Goal: Information Seeking & Learning: Find specific fact

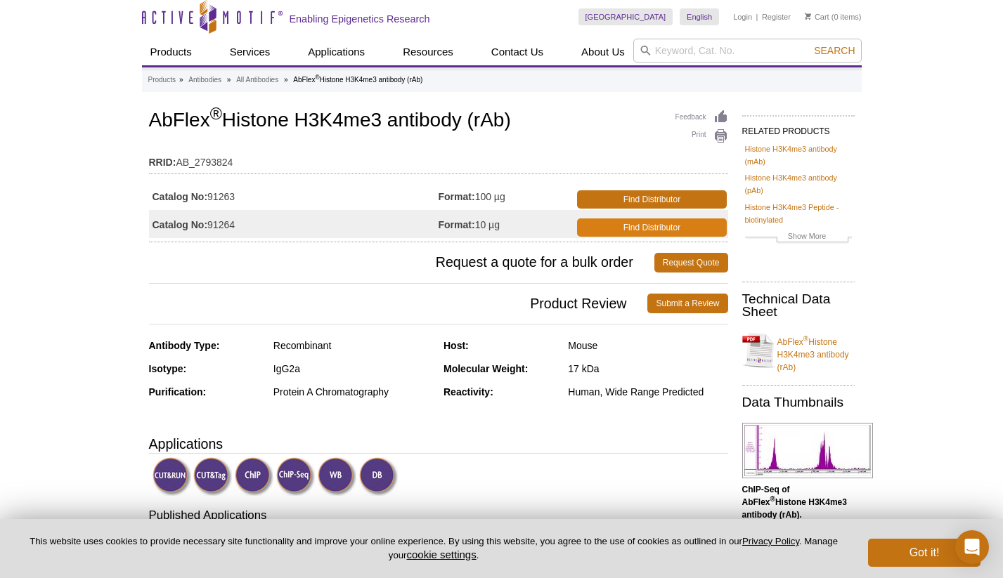
scroll to position [39, 0]
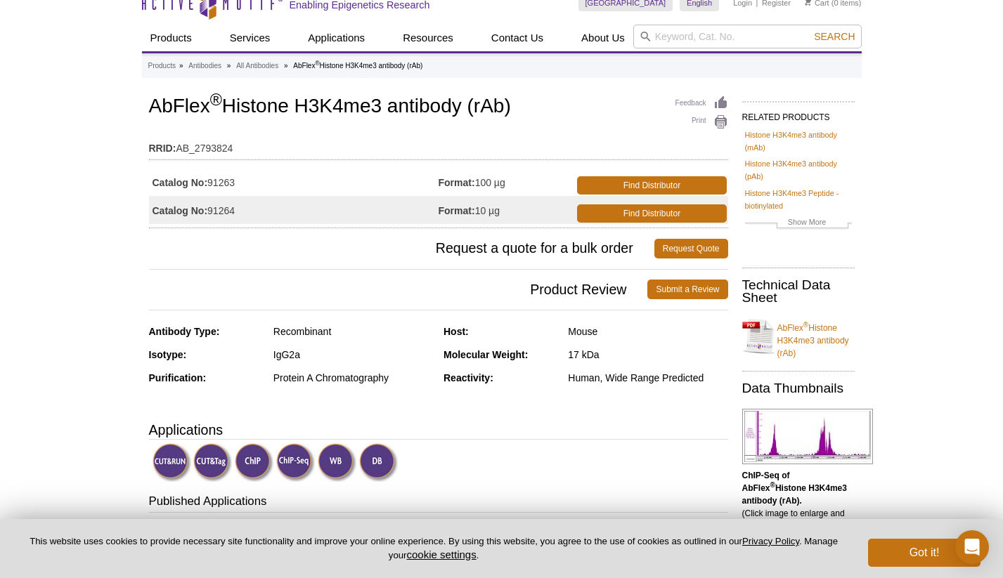
click at [587, 327] on div "Mouse" at bounding box center [647, 331] width 159 height 13
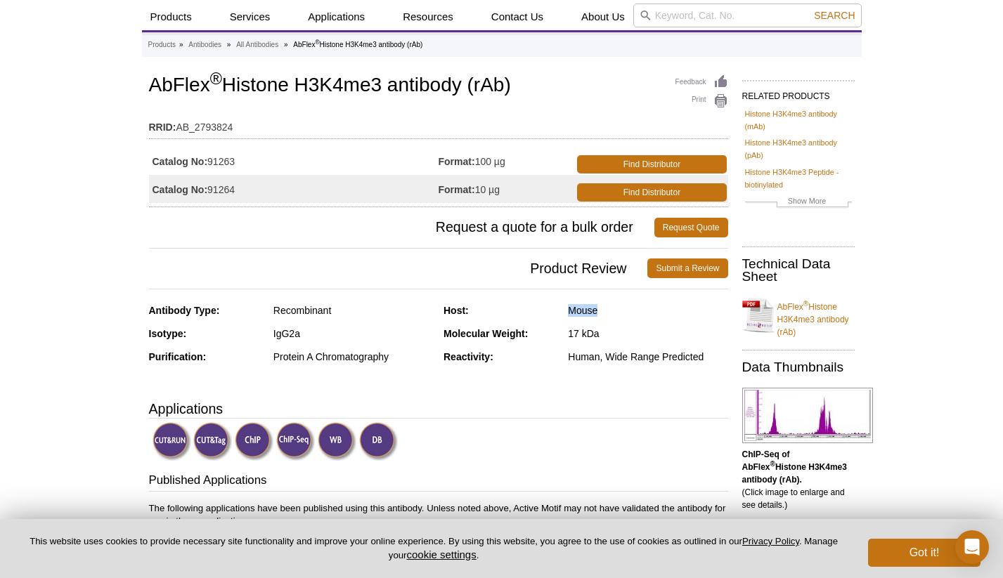
scroll to position [0, 0]
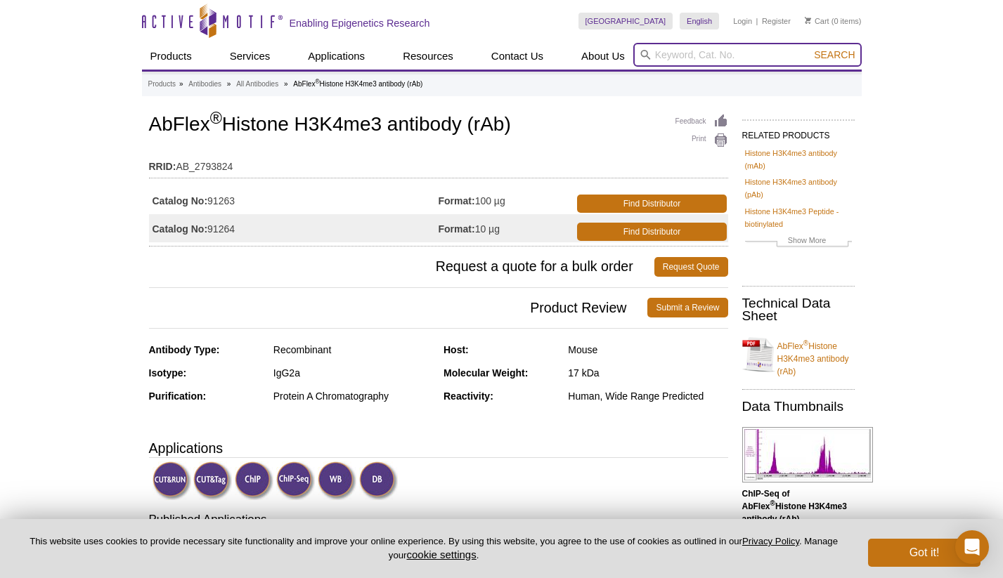
click at [759, 52] on input "search" at bounding box center [747, 55] width 228 height 24
paste input "ActMotif - 39127"
drag, startPoint x: 703, startPoint y: 56, endPoint x: 637, endPoint y: 50, distance: 66.3
click at [637, 50] on input "ActMotif - 39127" at bounding box center [747, 55] width 228 height 24
type input "39127"
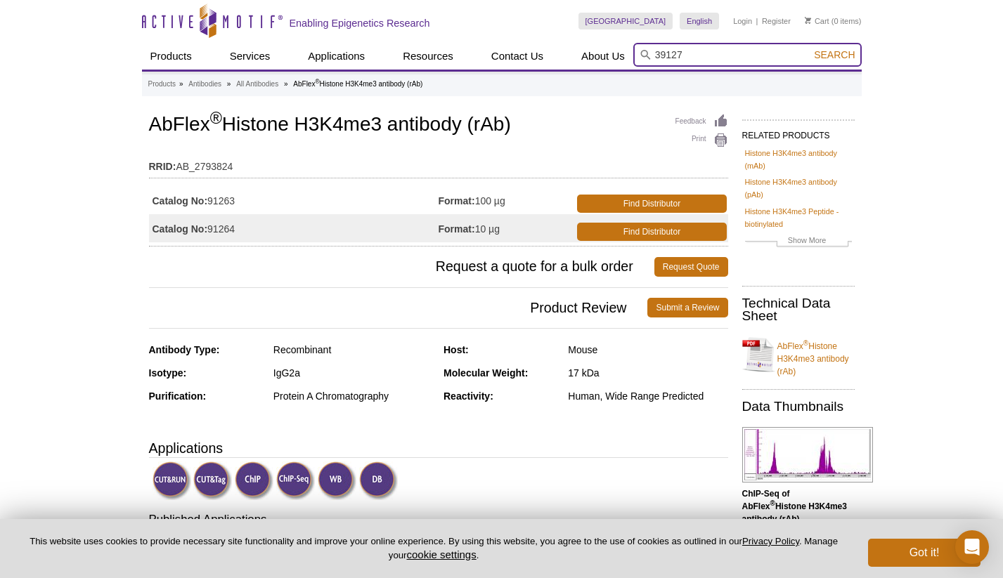
click at [835, 55] on button "Search" at bounding box center [833, 54] width 49 height 13
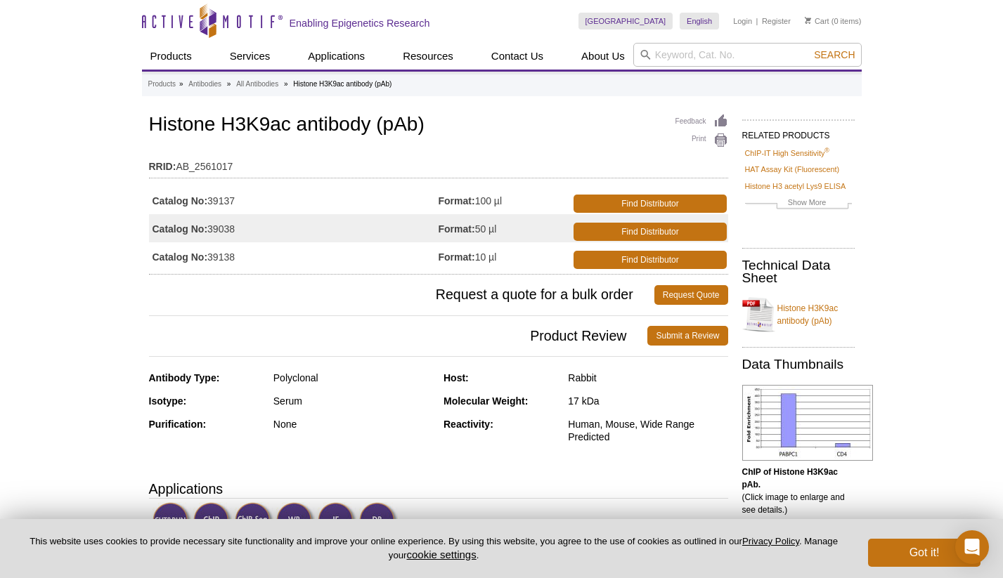
click at [585, 376] on div "Rabbit" at bounding box center [647, 378] width 159 height 13
click at [568, 391] on div "Host: Rabbit" at bounding box center [585, 383] width 285 height 23
